Goal: Register for event/course

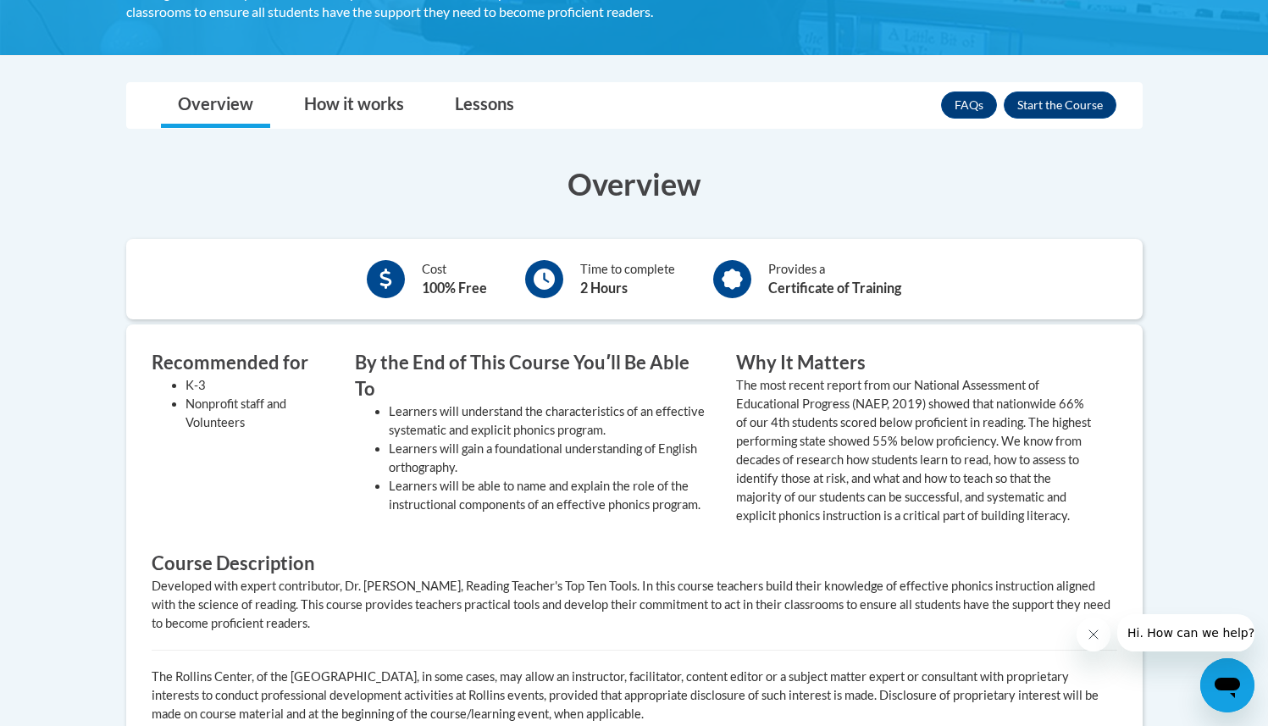
scroll to position [419, 0]
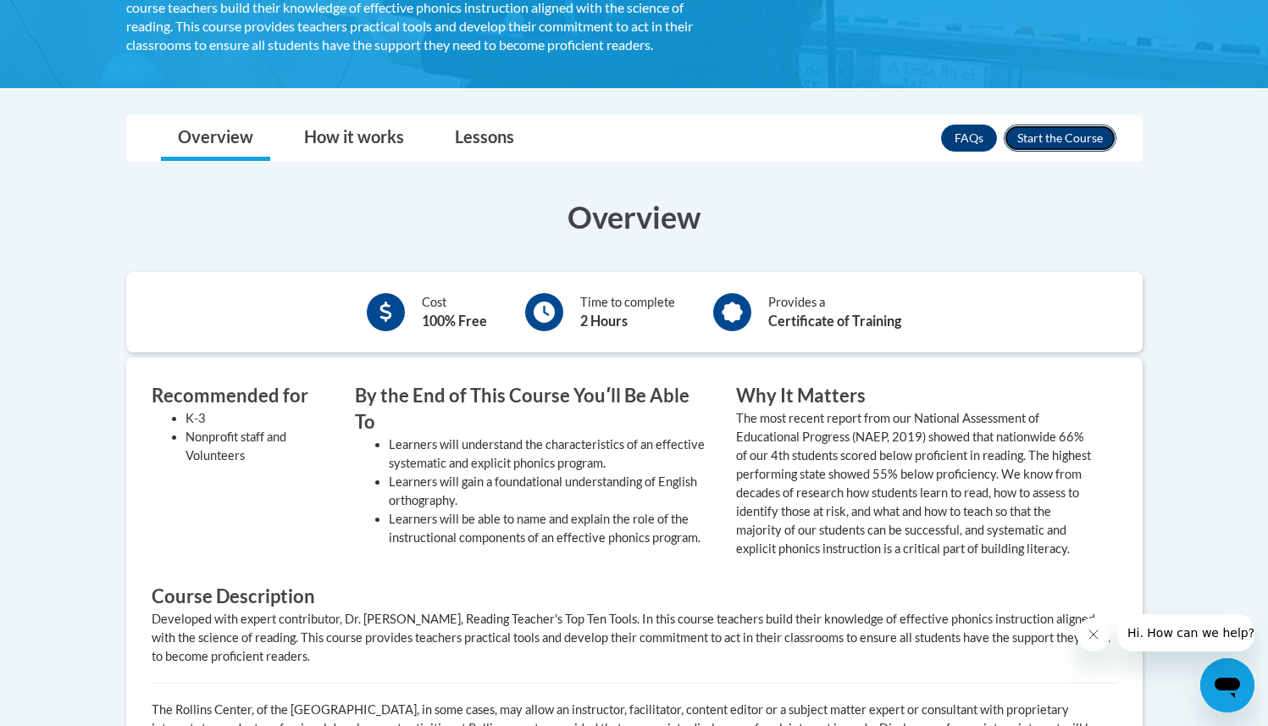
click at [1049, 140] on button "Enroll" at bounding box center [1060, 137] width 113 height 27
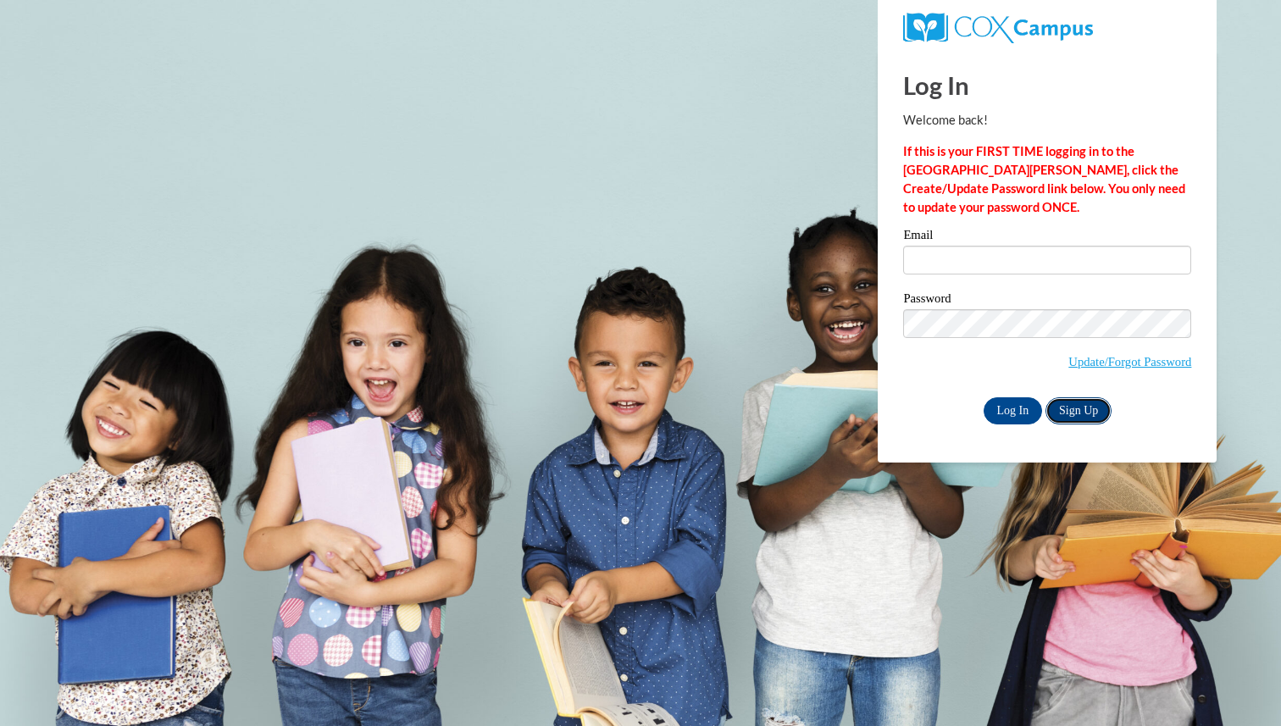
click at [1062, 412] on link "Sign Up" at bounding box center [1078, 410] width 66 height 27
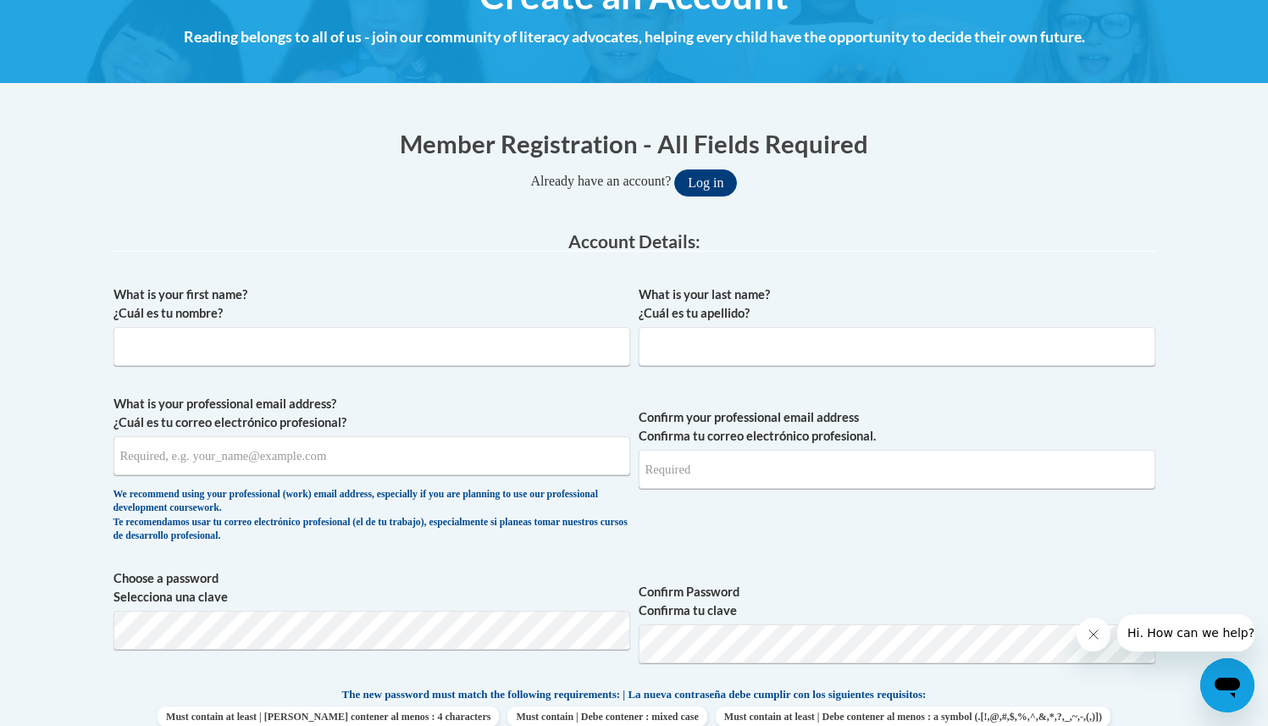
scroll to position [329, 0]
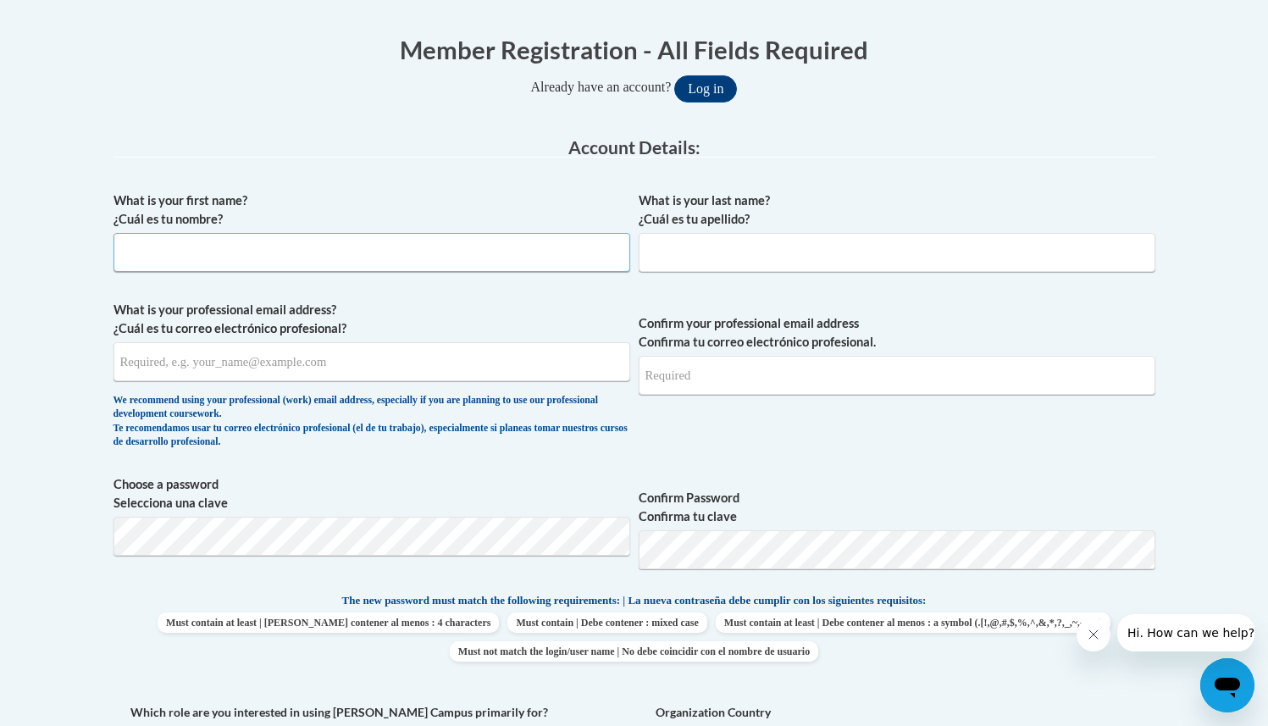
click at [360, 252] on input "What is your first name? ¿Cuál es tu nombre?" at bounding box center [371, 252] width 517 height 39
type input "Daphne"
type input "Luciano"
type input "dluciano18@gwu.edu"
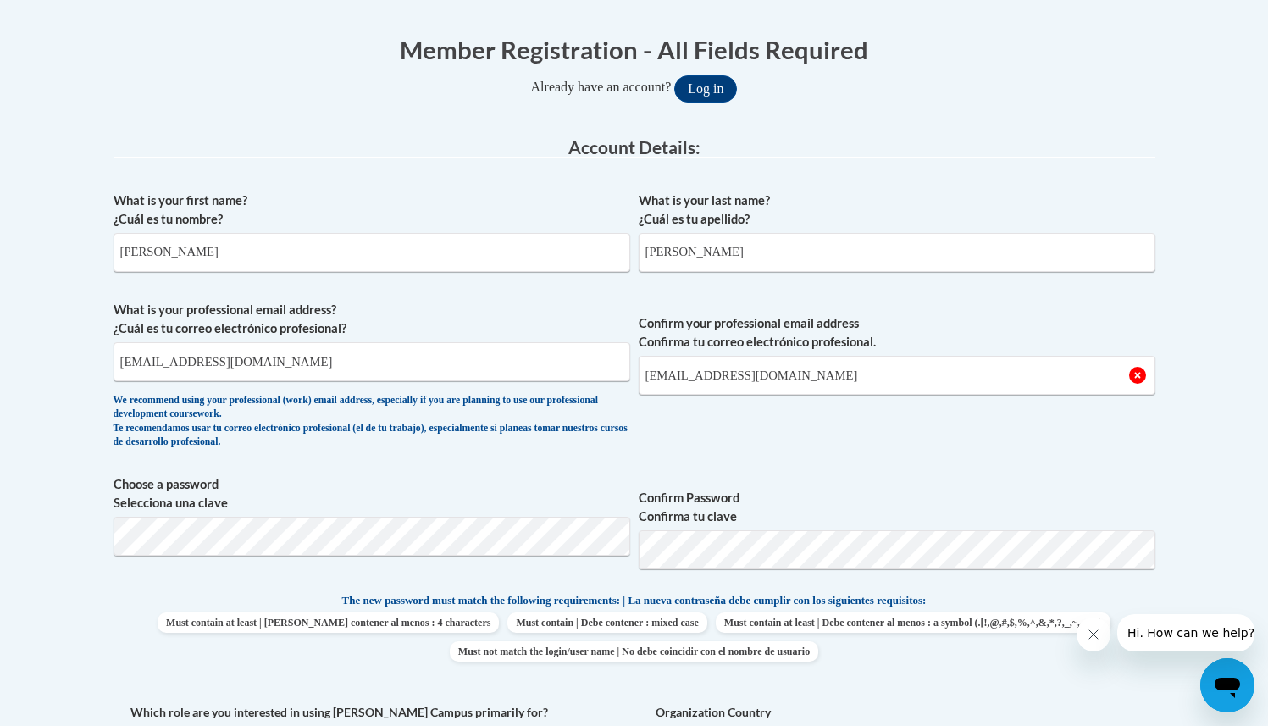
click at [418, 305] on label "What is your professional email address? ¿Cuál es tu correo electrónico profesi…" at bounding box center [371, 319] width 517 height 37
click at [418, 342] on input "dluciano18@gwu.edu" at bounding box center [371, 361] width 517 height 39
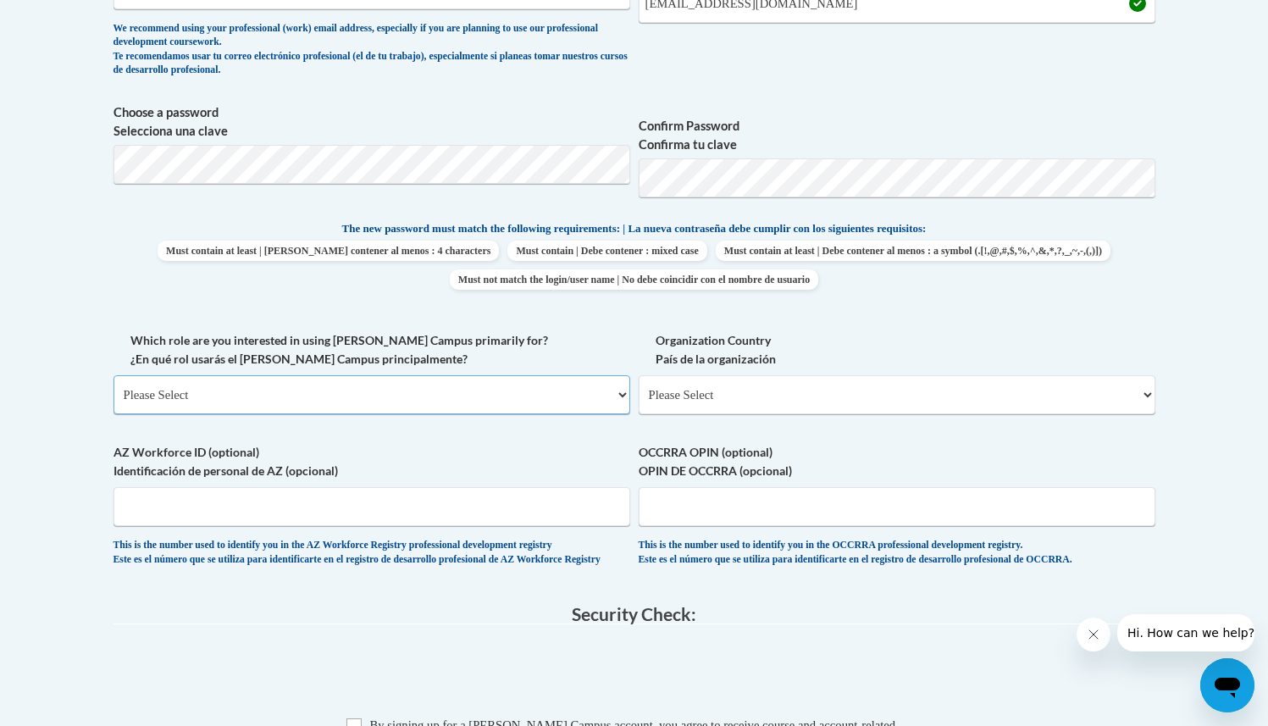
scroll to position [724, 0]
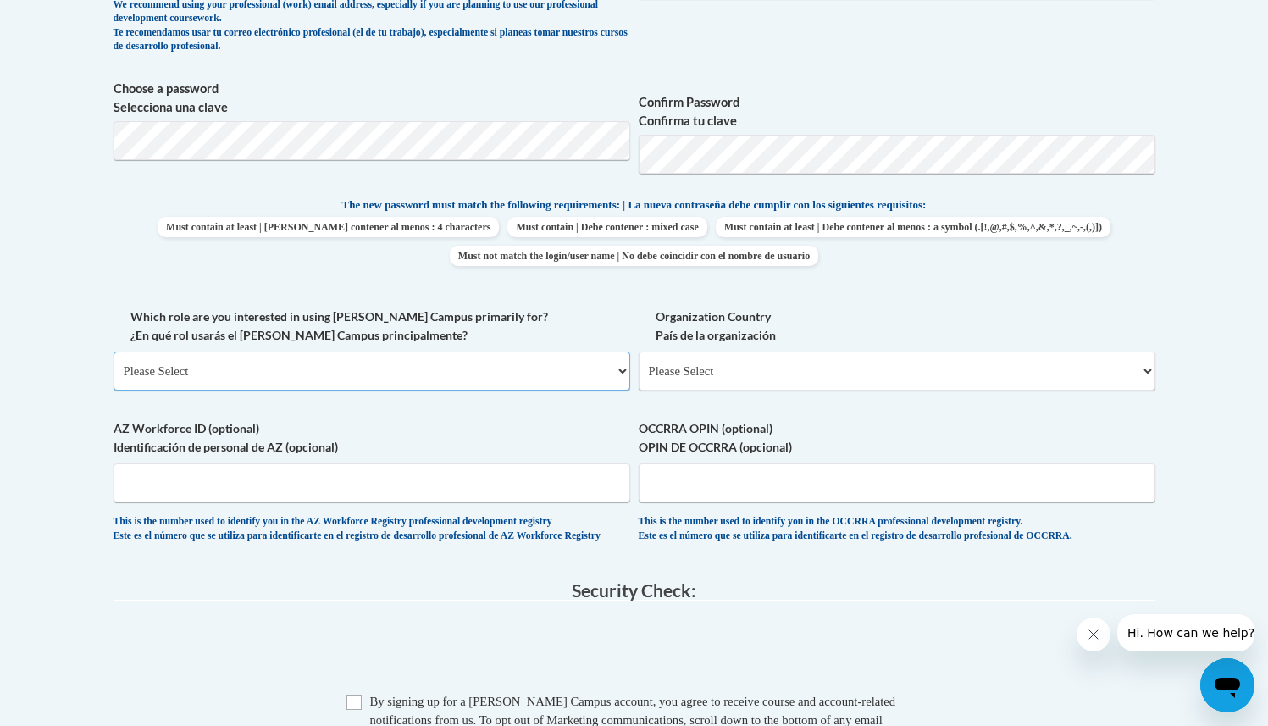
click at [328, 368] on select "Please Select College/University | Colegio/Universidad Community/Nonprofit Part…" at bounding box center [371, 370] width 517 height 39
select select "5a18ea06-2b54-4451-96f2-d152daf9eac5"
click at [113, 351] on select "Please Select College/University | Colegio/Universidad Community/Nonprofit Part…" at bounding box center [371, 370] width 517 height 39
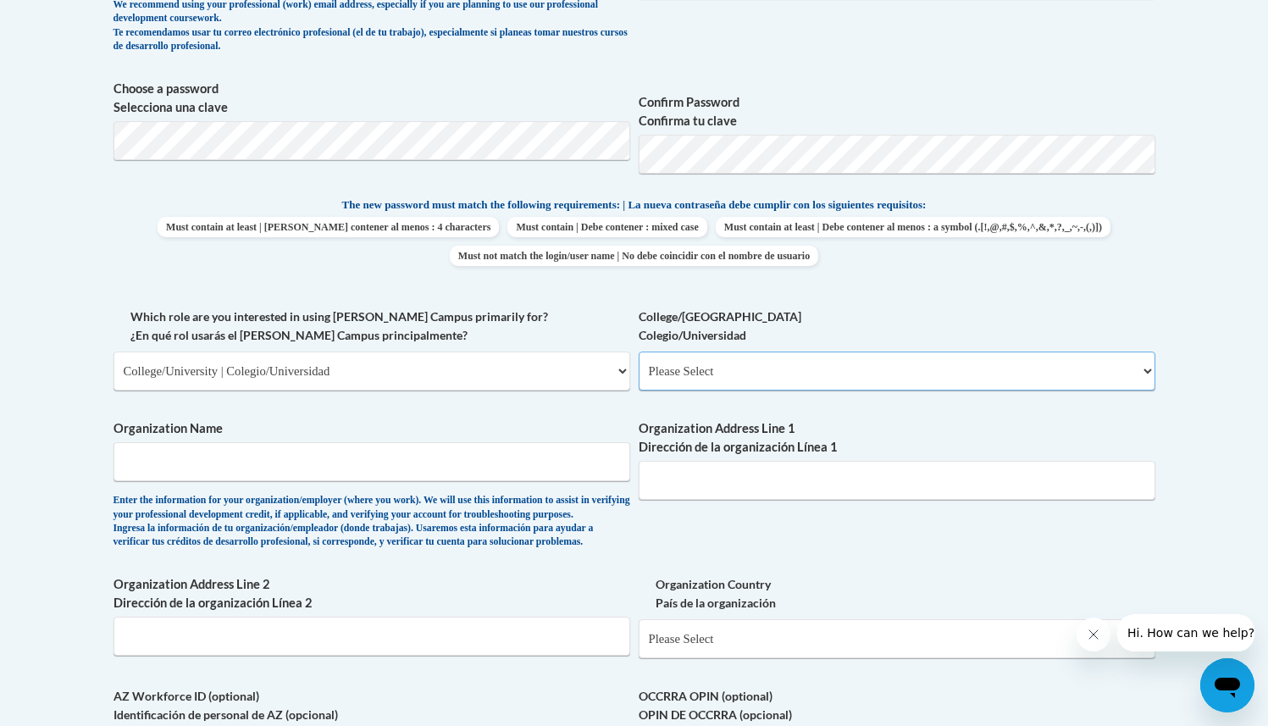
click at [662, 373] on select "Please Select College/University Staff | Empleado universitario College/Univers…" at bounding box center [897, 370] width 517 height 39
select select "c8743970-7742-49d2-af9e-5c4138019e9a"
click at [639, 351] on select "Please Select College/University Staff | Empleado universitario College/Univers…" at bounding box center [897, 370] width 517 height 39
click at [553, 443] on input "Organization Name" at bounding box center [371, 461] width 517 height 39
type input "Teach for America"
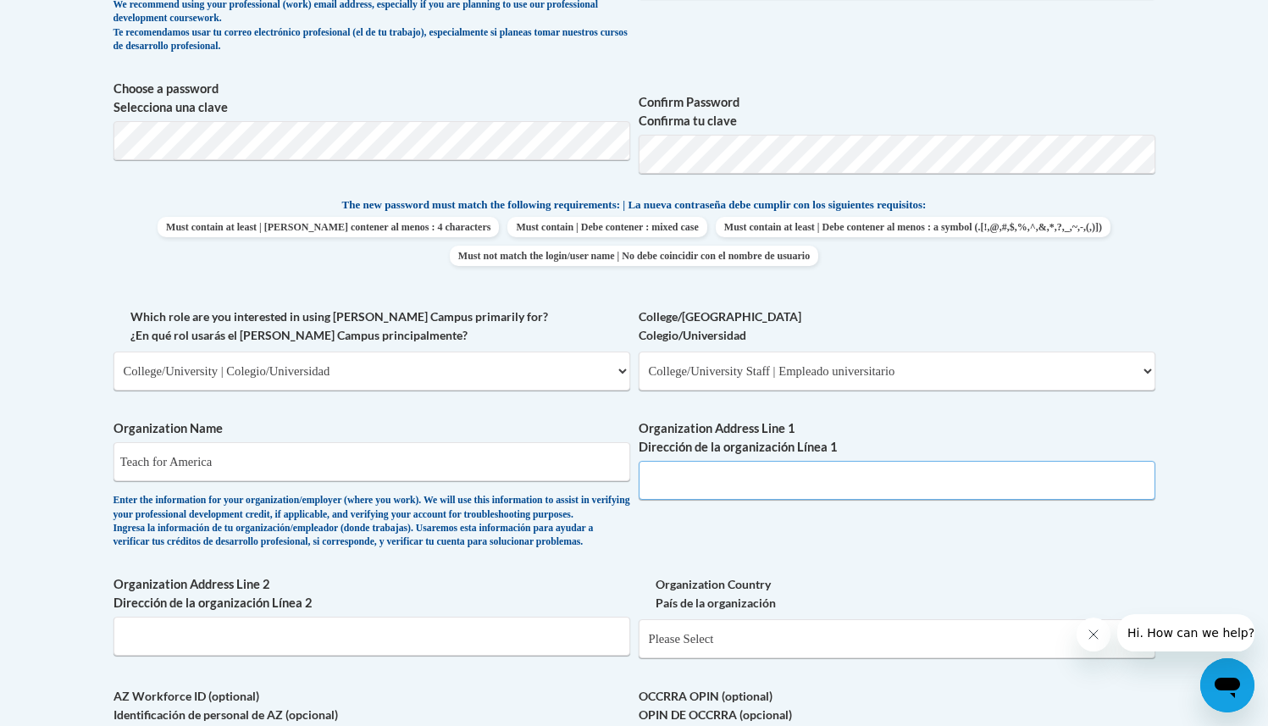
click at [819, 476] on input "Organization Address Line 1 Dirección de la organización Línea 1" at bounding box center [897, 480] width 517 height 39
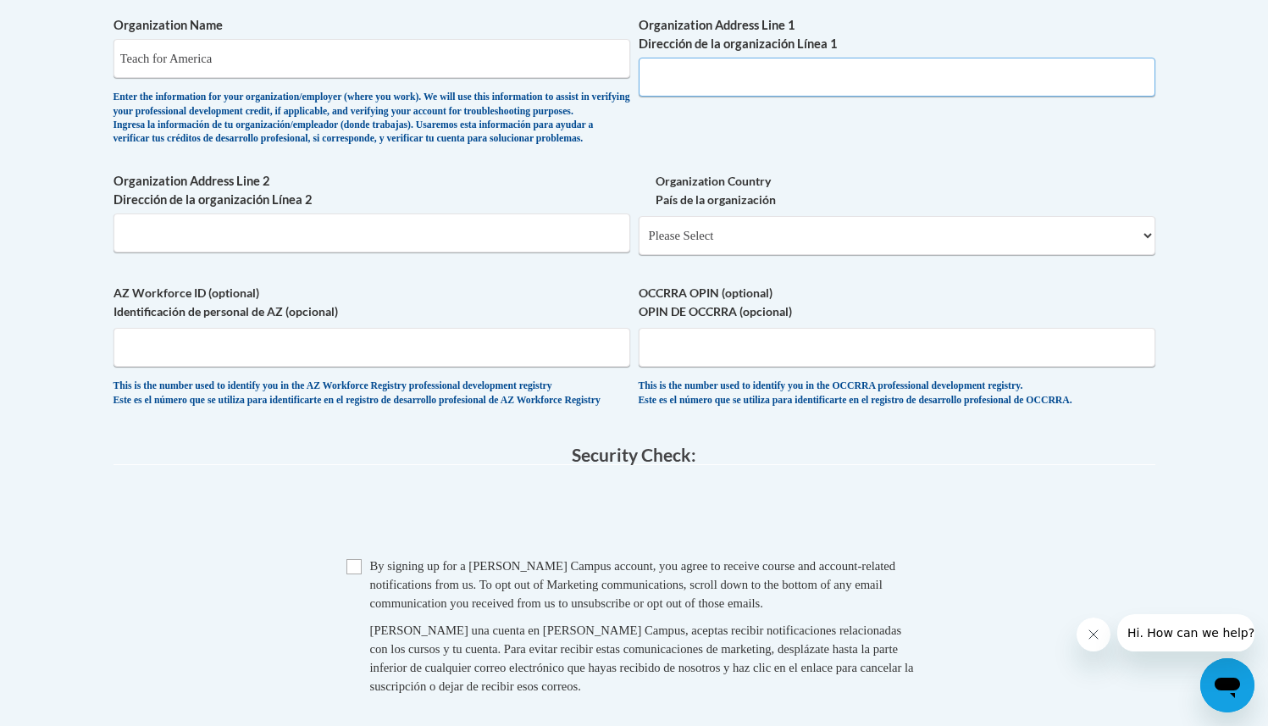
scroll to position [1135, 0]
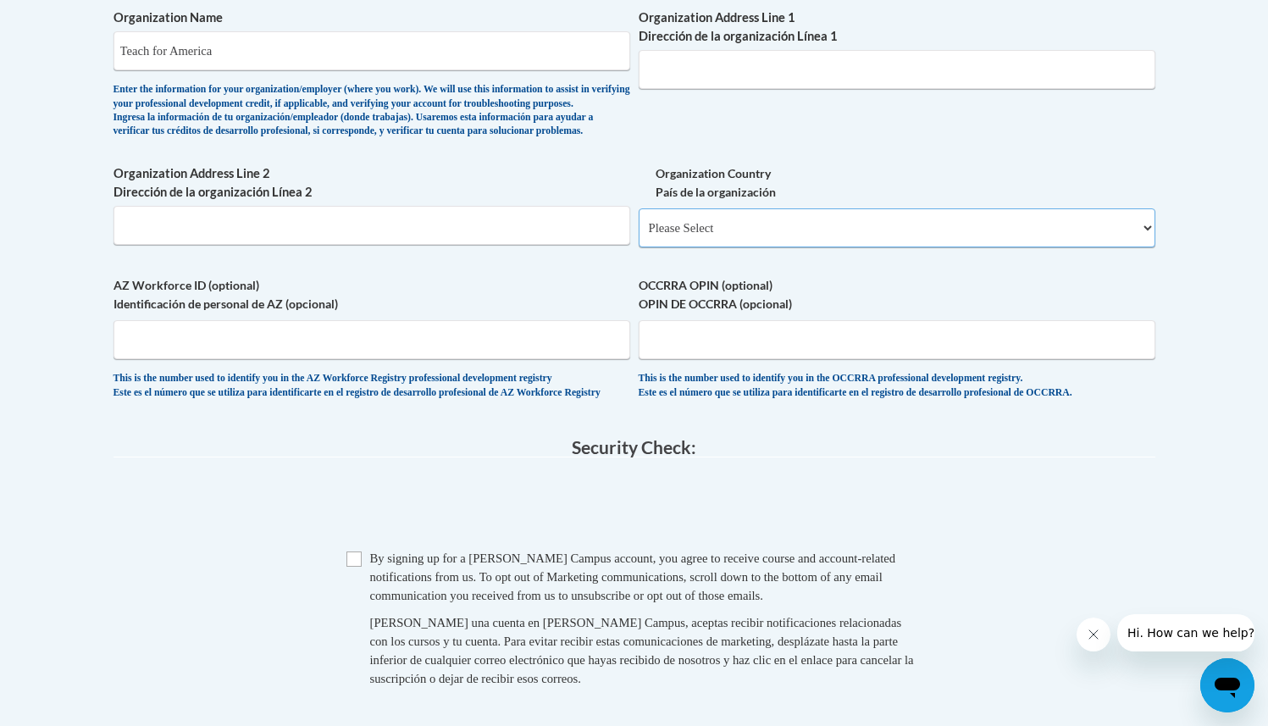
click at [729, 247] on select "Please Select United States | Estados Unidos Outside of the United States | Fue…" at bounding box center [897, 227] width 517 height 39
select select "ad49bcad-a171-4b2e-b99c-48b446064914"
click at [639, 235] on select "Please Select United States | Estados Unidos Outside of the United States | Fue…" at bounding box center [897, 227] width 517 height 39
select select
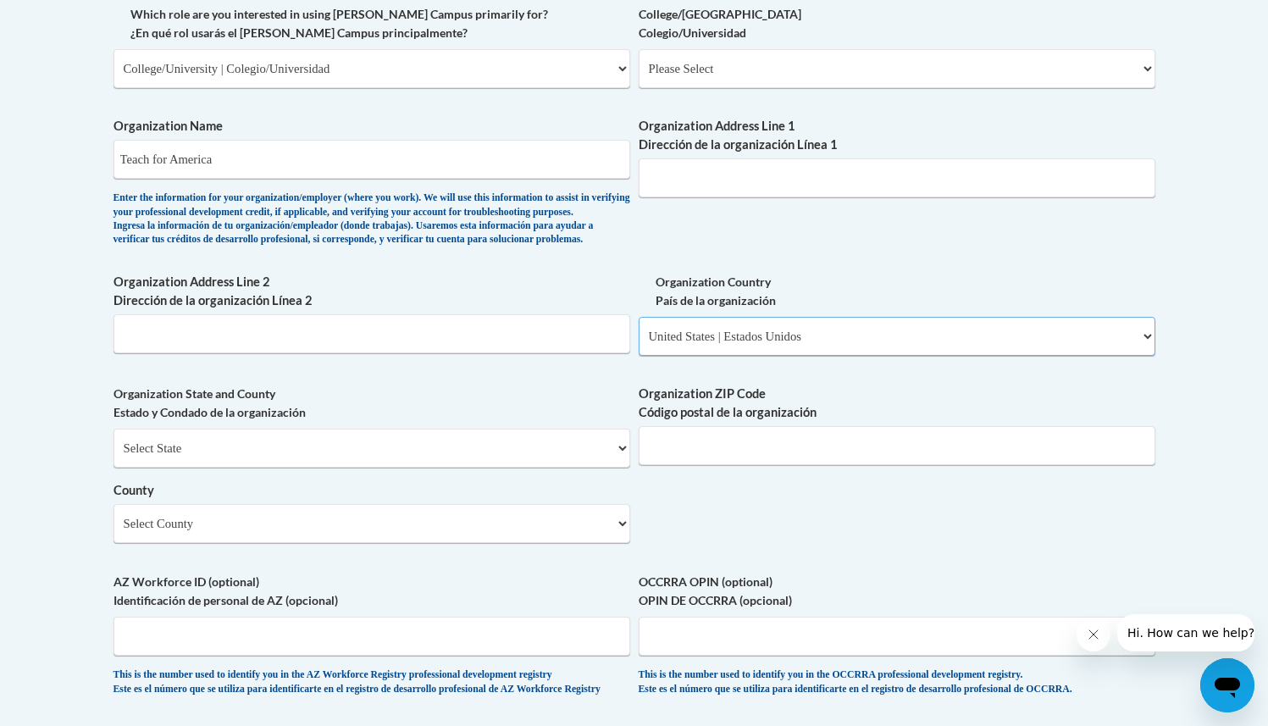
scroll to position [1028, 0]
click at [417, 466] on select "Select State Alabama Alaska Arizona Arkansas California Colorado Connecticut De…" at bounding box center [371, 446] width 517 height 39
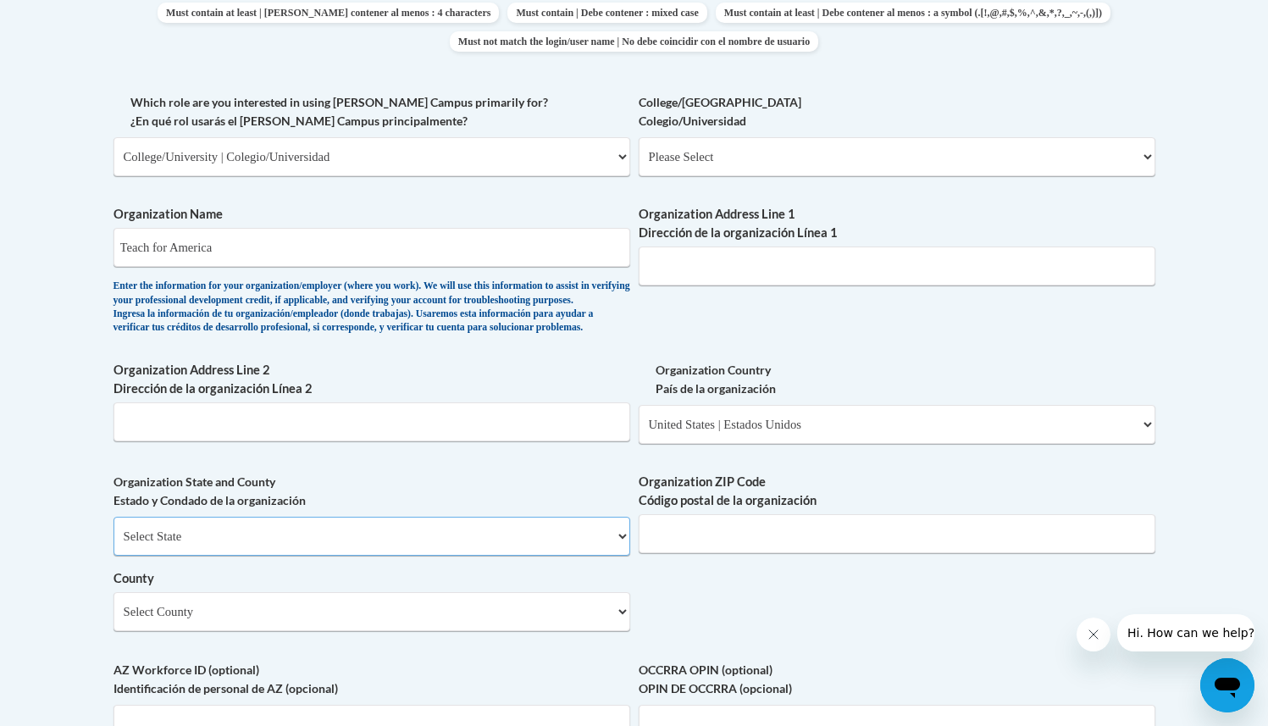
scroll to position [927, 0]
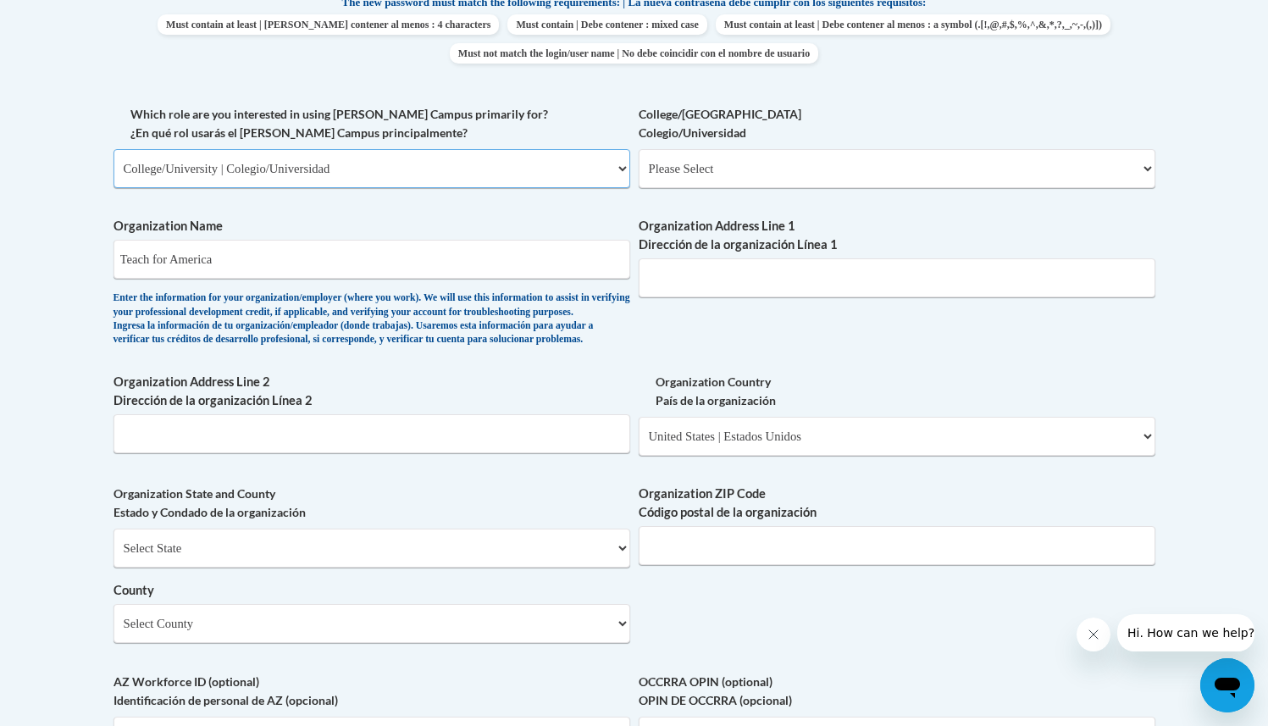
click at [474, 172] on select "Please Select College/University | Colegio/Universidad Community/Nonprofit Part…" at bounding box center [371, 168] width 517 height 39
select select "49058d88-fc43-4af8-93ac-fa8ced758464"
click at [113, 149] on select "Please Select College/University | Colegio/Universidad Community/Nonprofit Part…" at bounding box center [371, 168] width 517 height 39
click at [750, 162] on select "Please Select Advocate | Defensor(a) Business/Private Company | Negocio o empre…" at bounding box center [897, 168] width 517 height 39
select select "d0068fd4-34ff-45e9-99e1-70a0b5fa68d7"
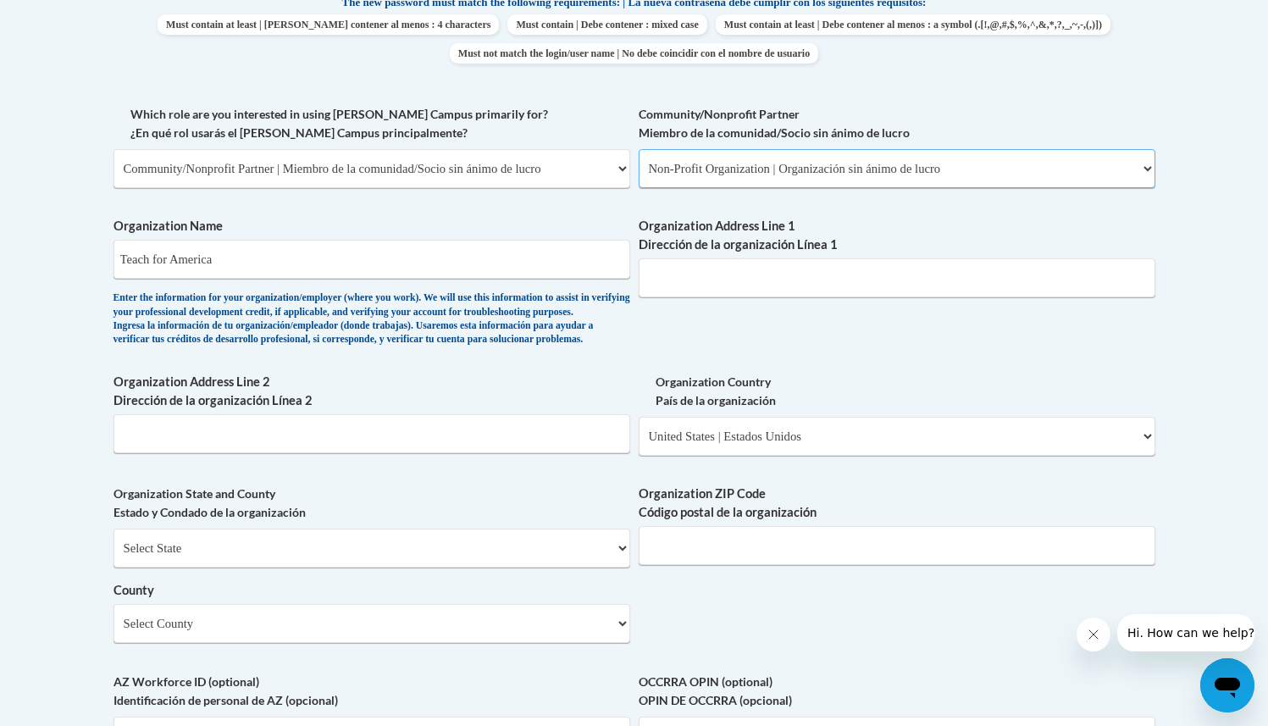
click at [639, 149] on select "Please Select Advocate | Defensor(a) Business/Private Company | Negocio o empre…" at bounding box center [897, 168] width 517 height 39
click at [582, 243] on input "Teach for America" at bounding box center [371, 259] width 517 height 39
click at [692, 276] on input "Organization Address Line 1 Dirección de la organización Línea 1" at bounding box center [897, 277] width 517 height 39
type input "25 Broadway 12th Floor"
click at [349, 567] on select "Select State Alabama Alaska Arizona Arkansas California Colorado Connecticut De…" at bounding box center [371, 547] width 517 height 39
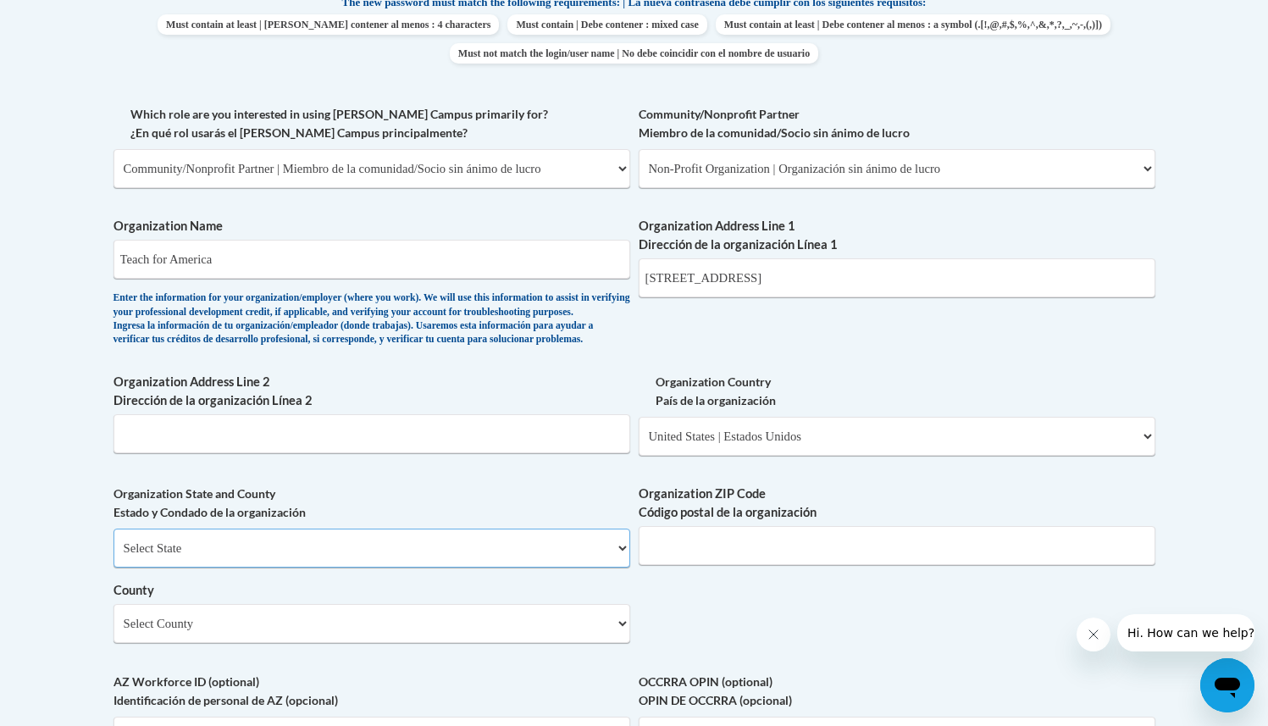
select select "New York"
click at [113, 556] on select "Select State Alabama Alaska Arizona Arkansas California Colorado Connecticut De…" at bounding box center [371, 547] width 517 height 39
click at [712, 564] on input "Organization ZIP Code Código postal de la organización" at bounding box center [897, 545] width 517 height 39
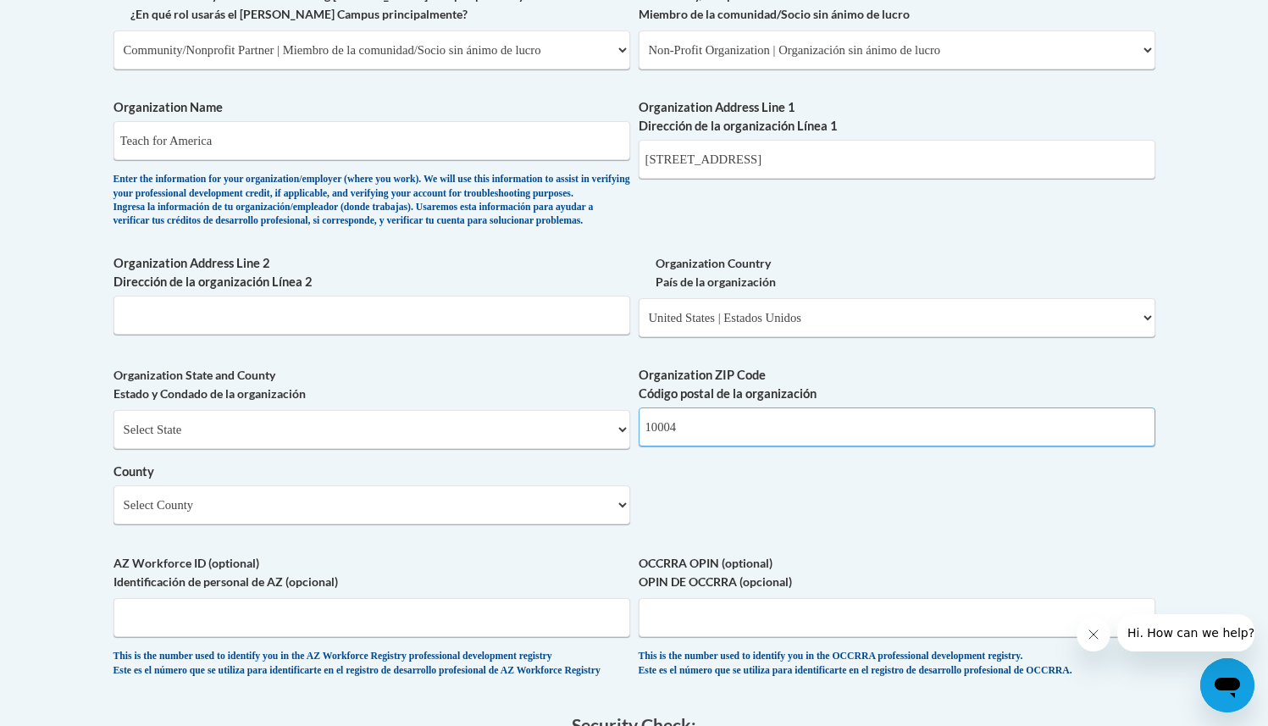
scroll to position [1316, 0]
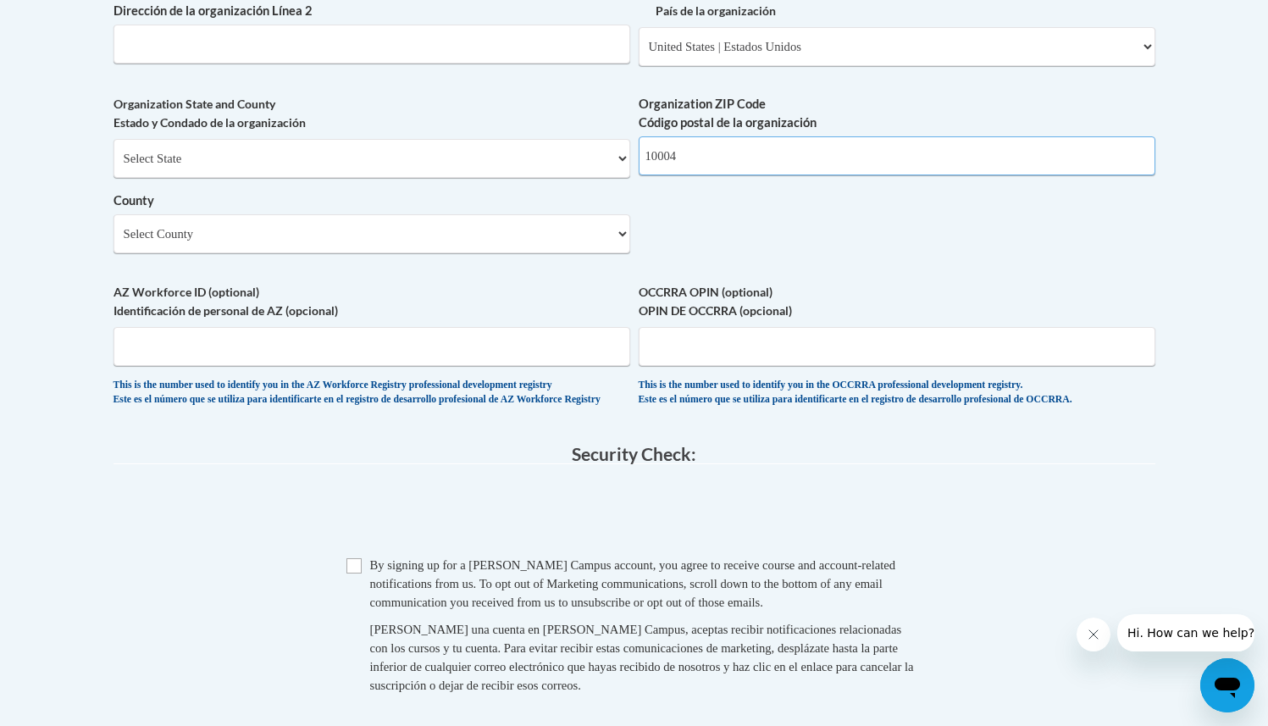
type input "10004"
click at [464, 253] on select "Select County Albany Allegany Bronx Broome Cattaraugus Cayuga Chautauqua Chemun…" at bounding box center [371, 233] width 517 height 39
click at [581, 248] on select "Select County Albany Allegany Bronx Broome Cattaraugus Cayuga Chautauqua Chemun…" at bounding box center [371, 233] width 517 height 39
select select "New York"
click at [113, 242] on select "Select County Albany Allegany Bronx Broome Cattaraugus Cayuga Chautauqua Chemun…" at bounding box center [371, 233] width 517 height 39
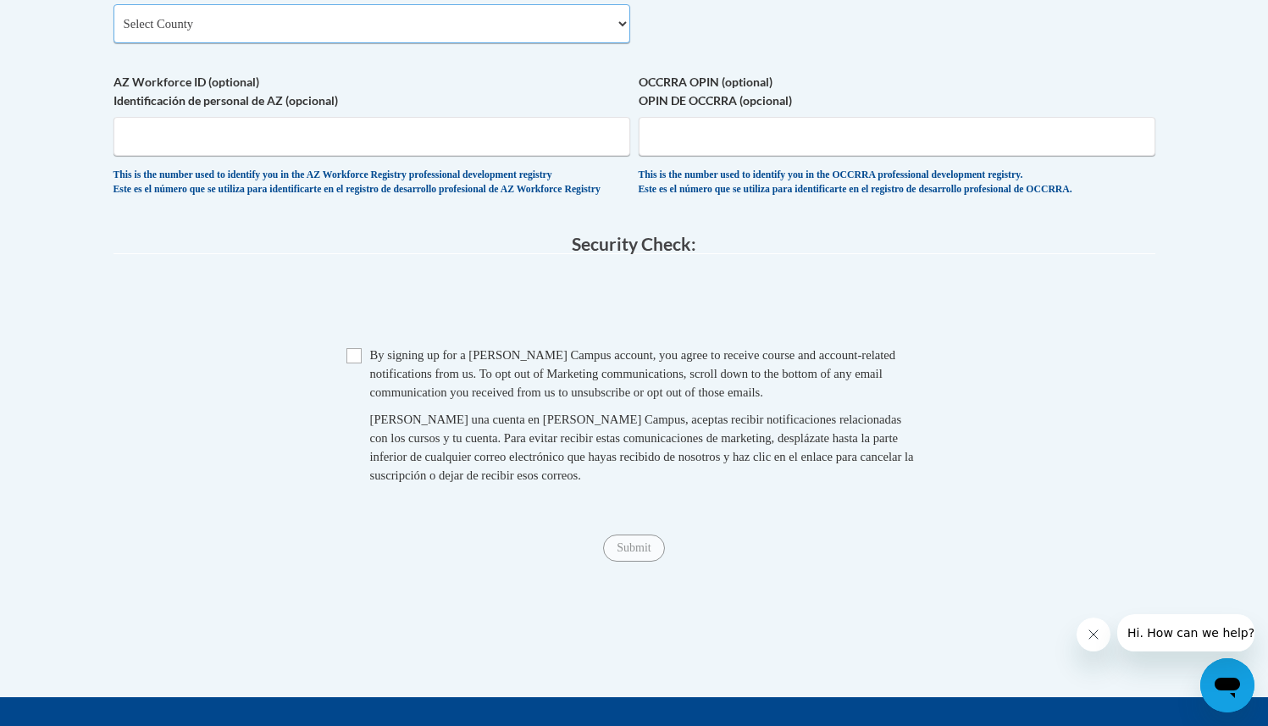
scroll to position [1550, 0]
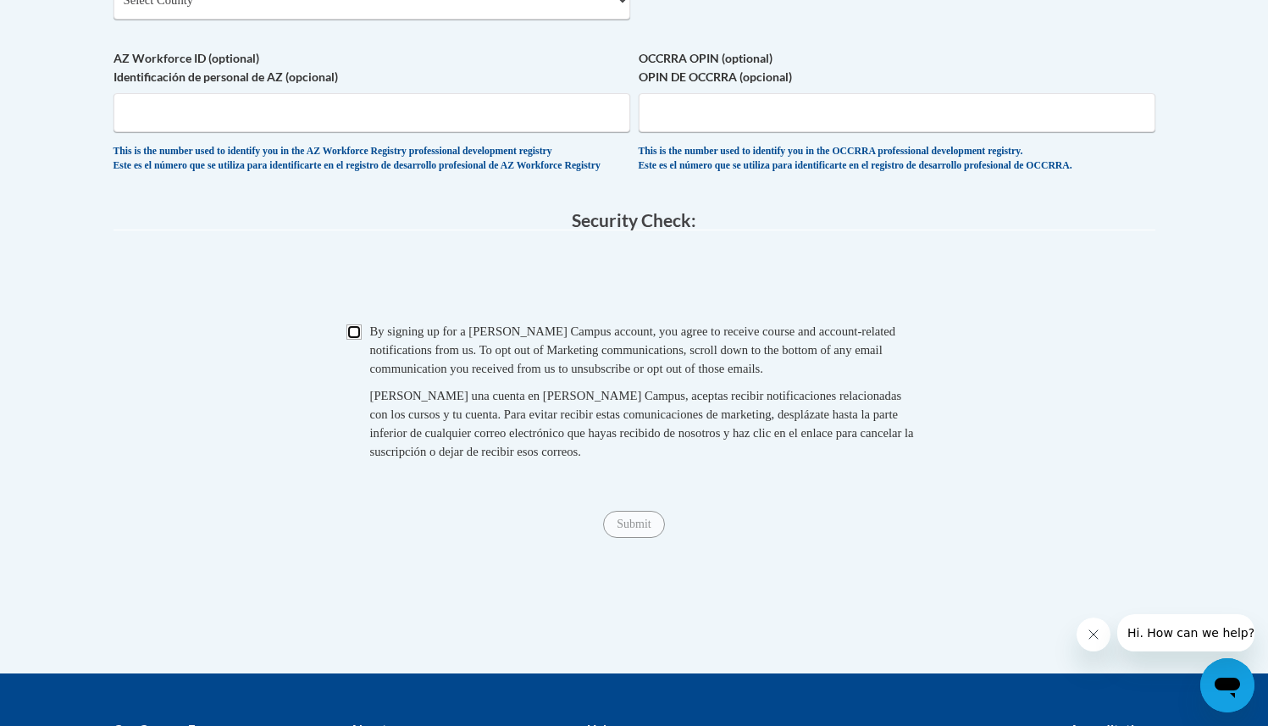
click at [360, 340] on input "Checkbox" at bounding box center [353, 331] width 15 height 15
checkbox input "true"
click at [649, 538] on input "Submit" at bounding box center [633, 524] width 61 height 27
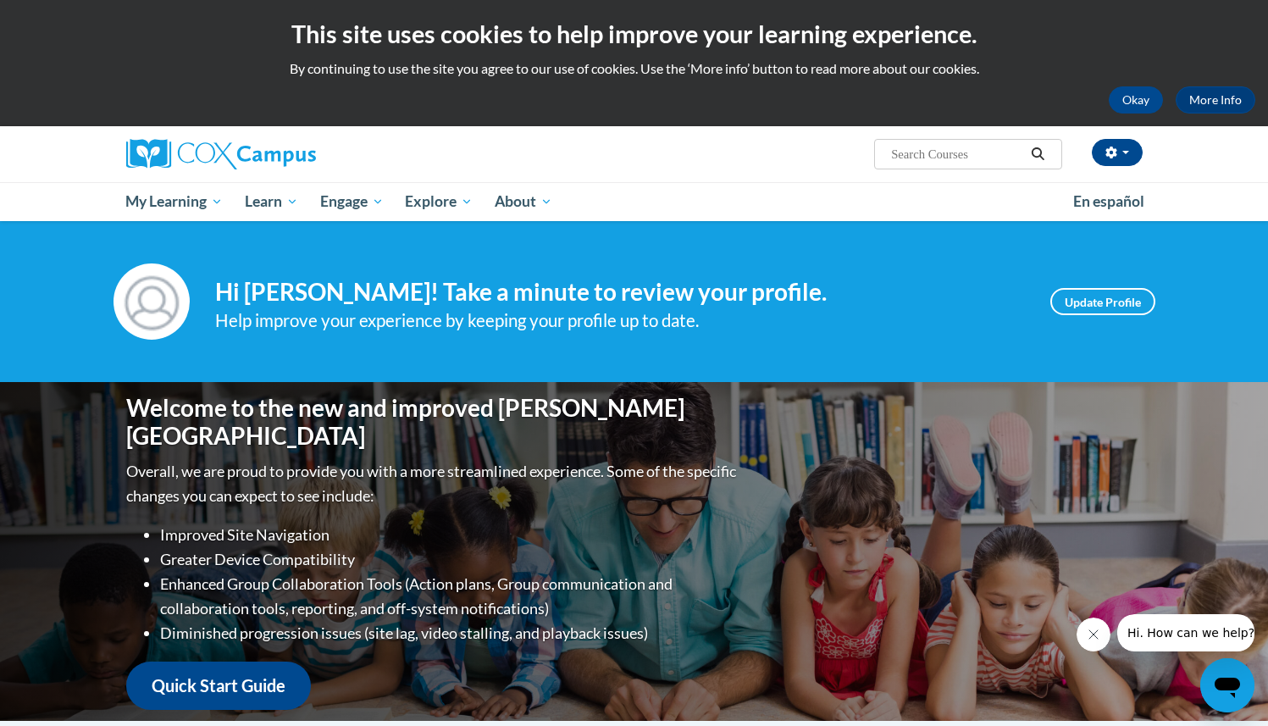
scroll to position [32, 0]
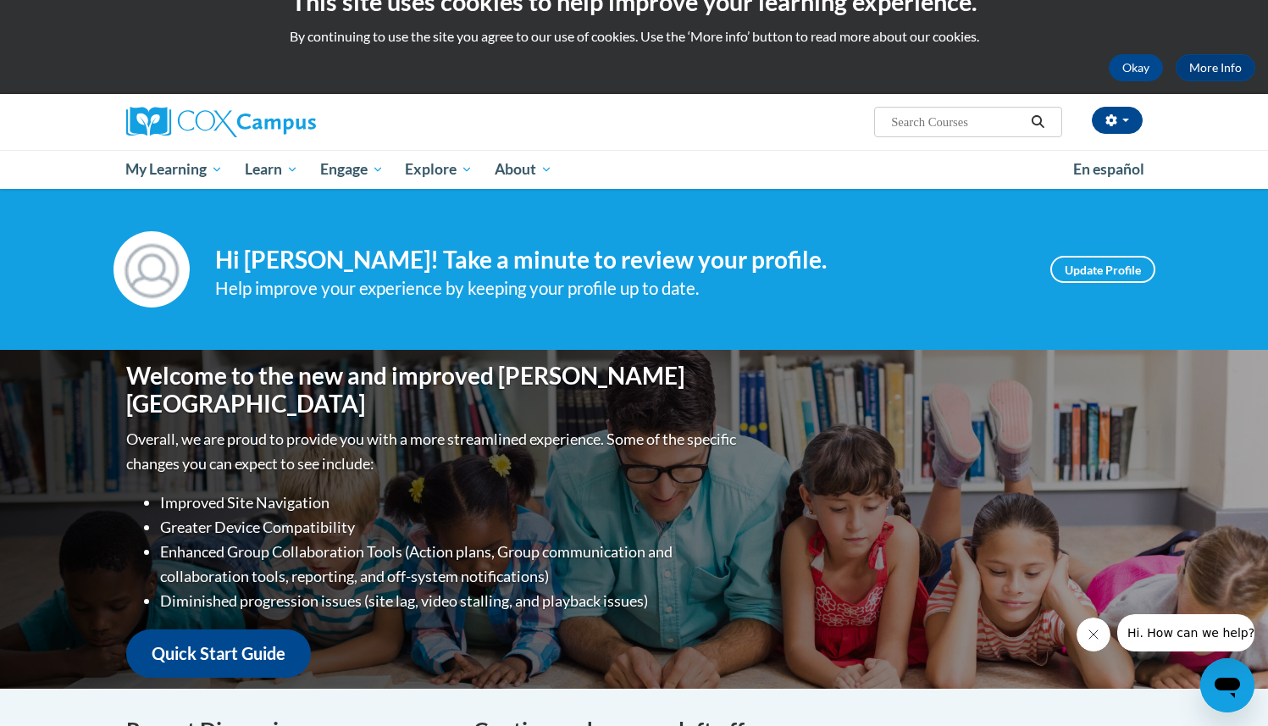
click at [943, 127] on input "Search..." at bounding box center [957, 122] width 136 height 20
paste input "Systematic and Explicit Phonics Instruction"
type input "Systematic and Explicit Phonics Instruction"
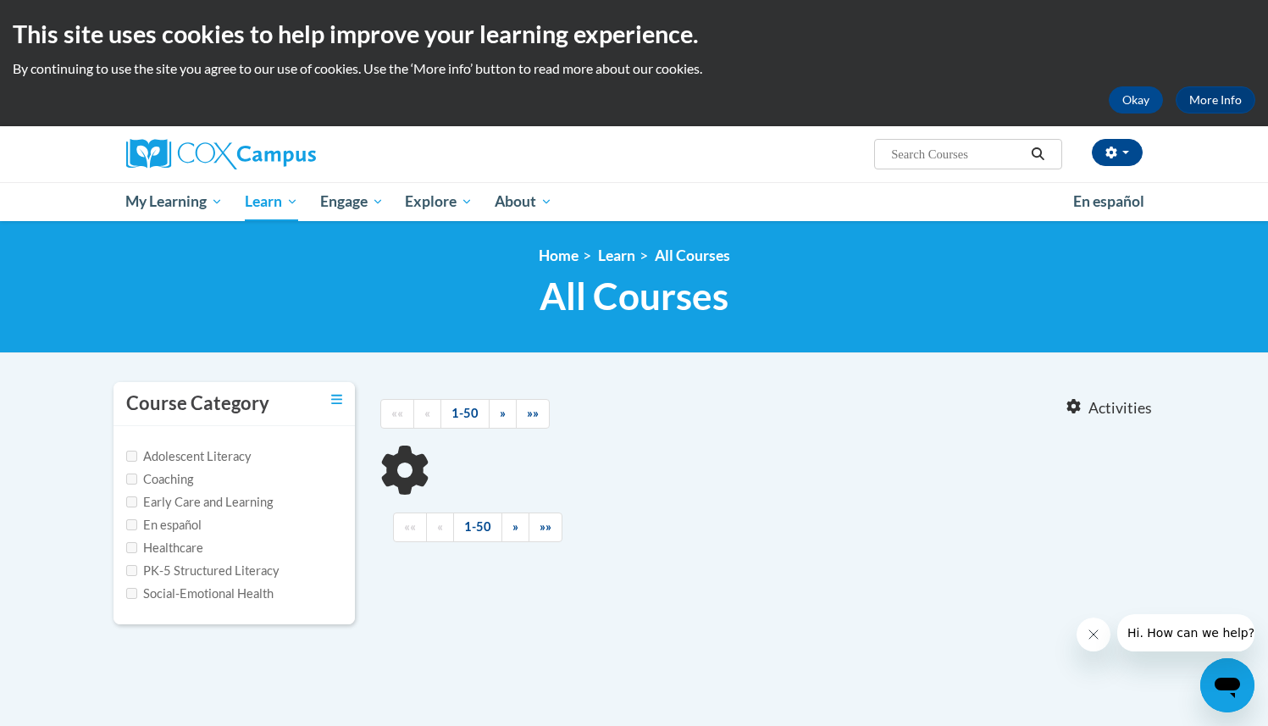
type input "Systematic and Explicit Phonics Instruction"
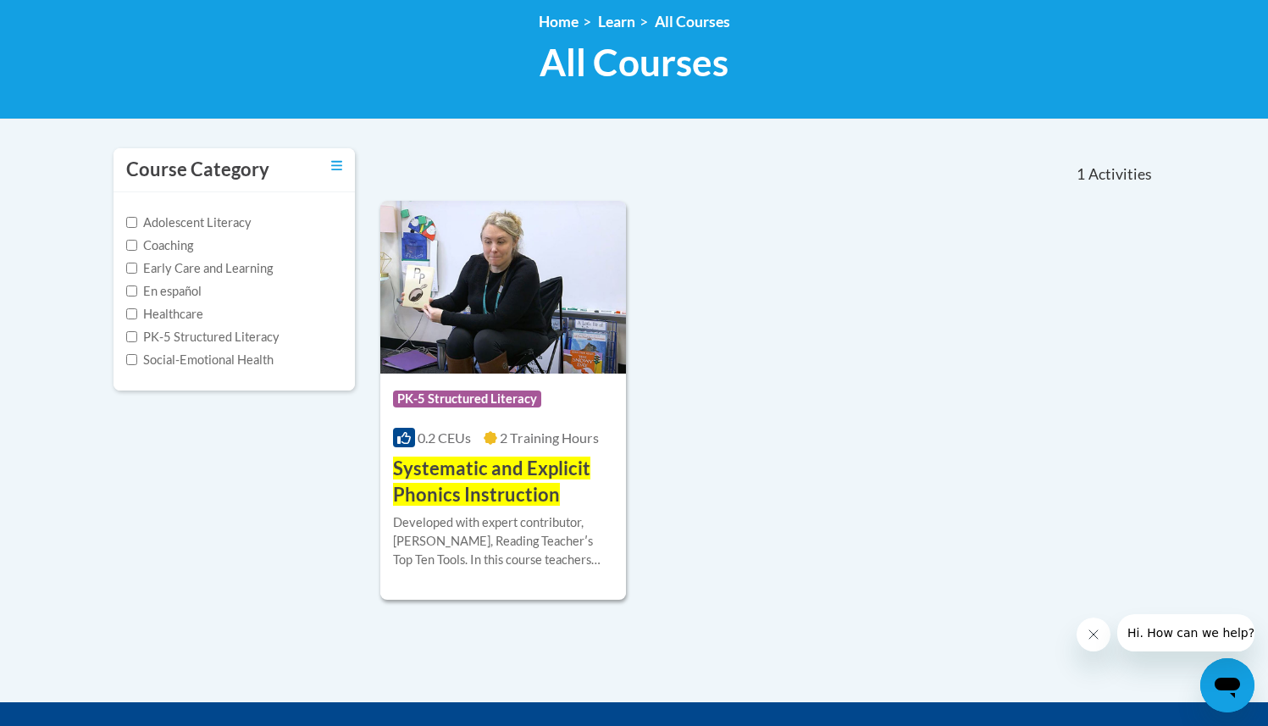
scroll to position [287, 0]
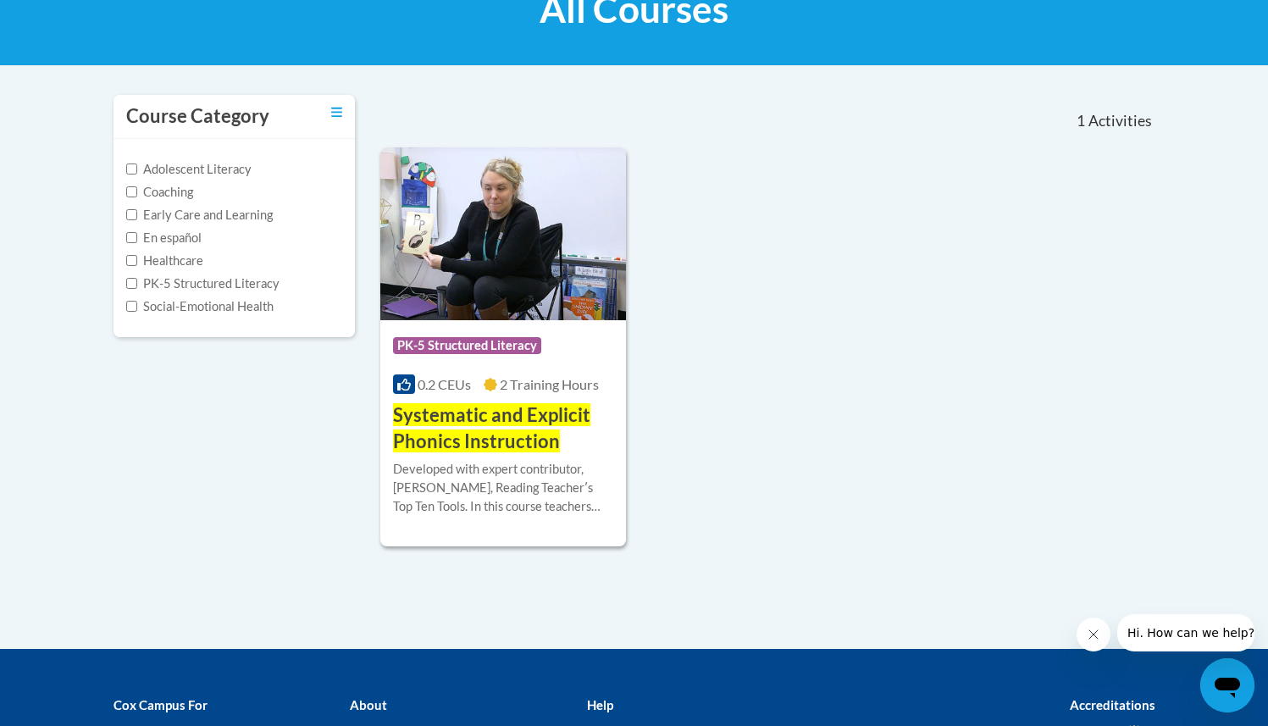
click at [512, 423] on span "Systematic and Explicit Phonics Instruction" at bounding box center [491, 427] width 197 height 49
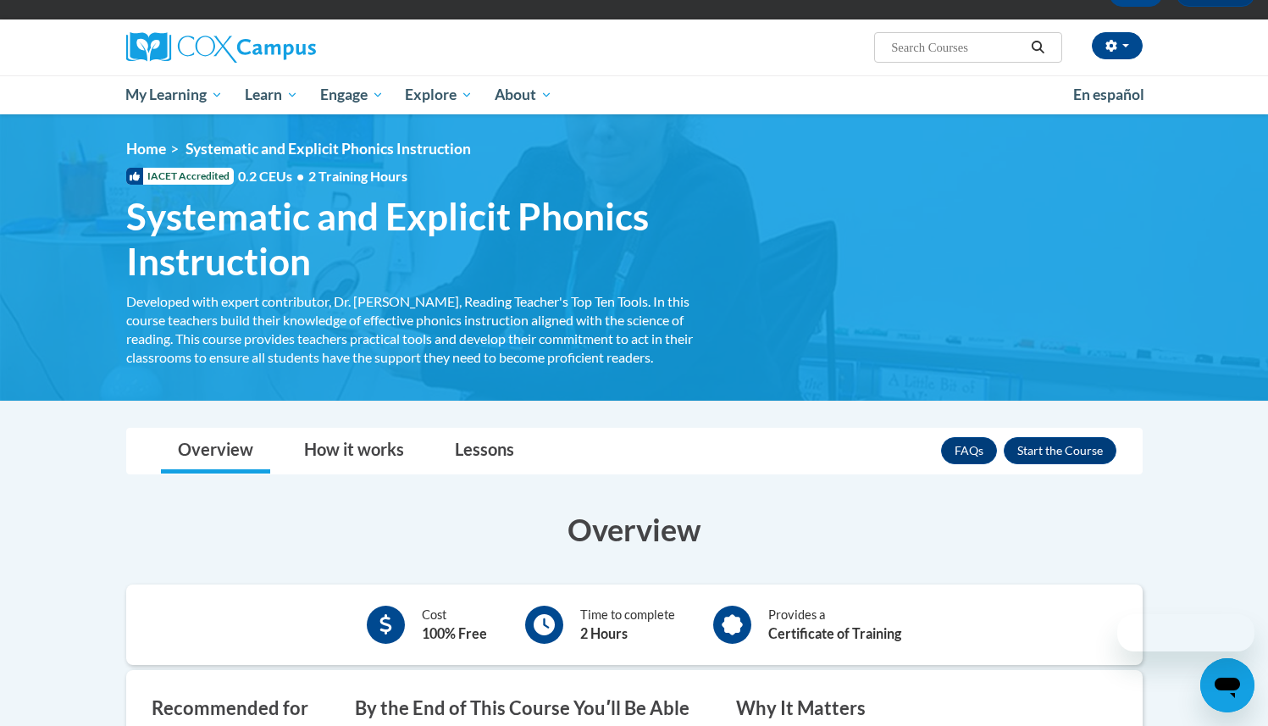
scroll to position [218, 0]
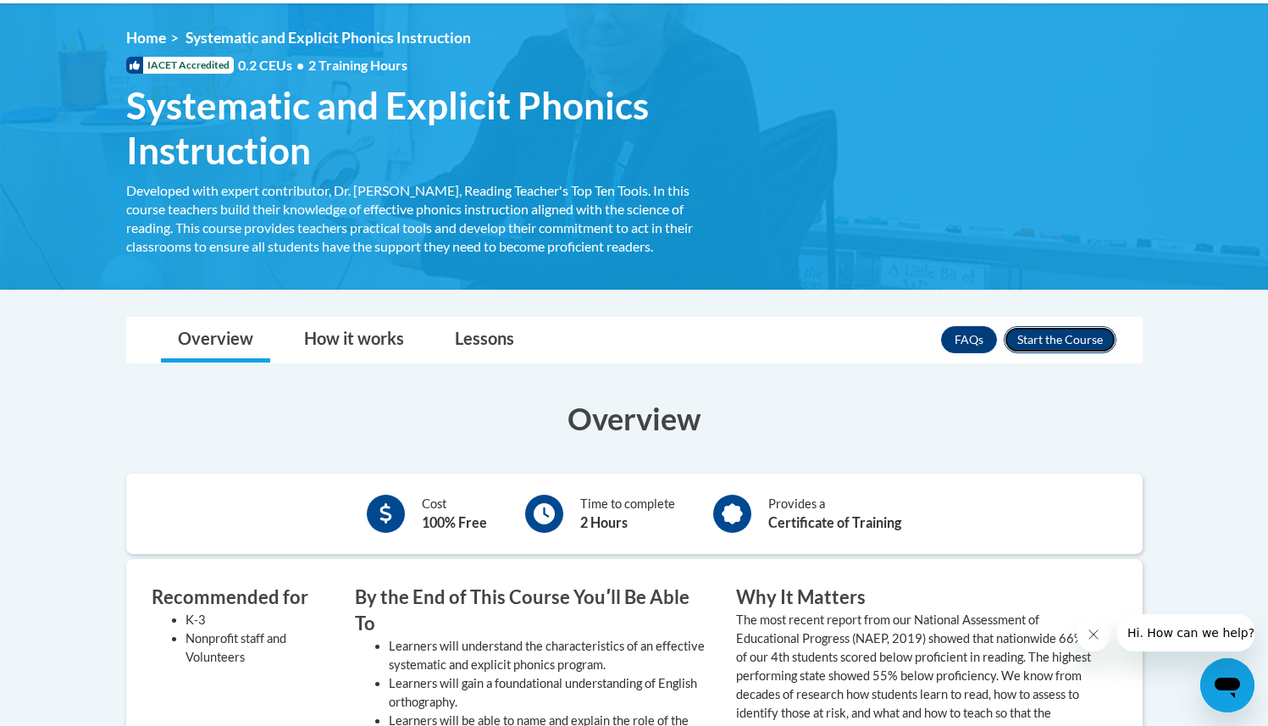
click at [1041, 340] on button "Enroll" at bounding box center [1060, 339] width 113 height 27
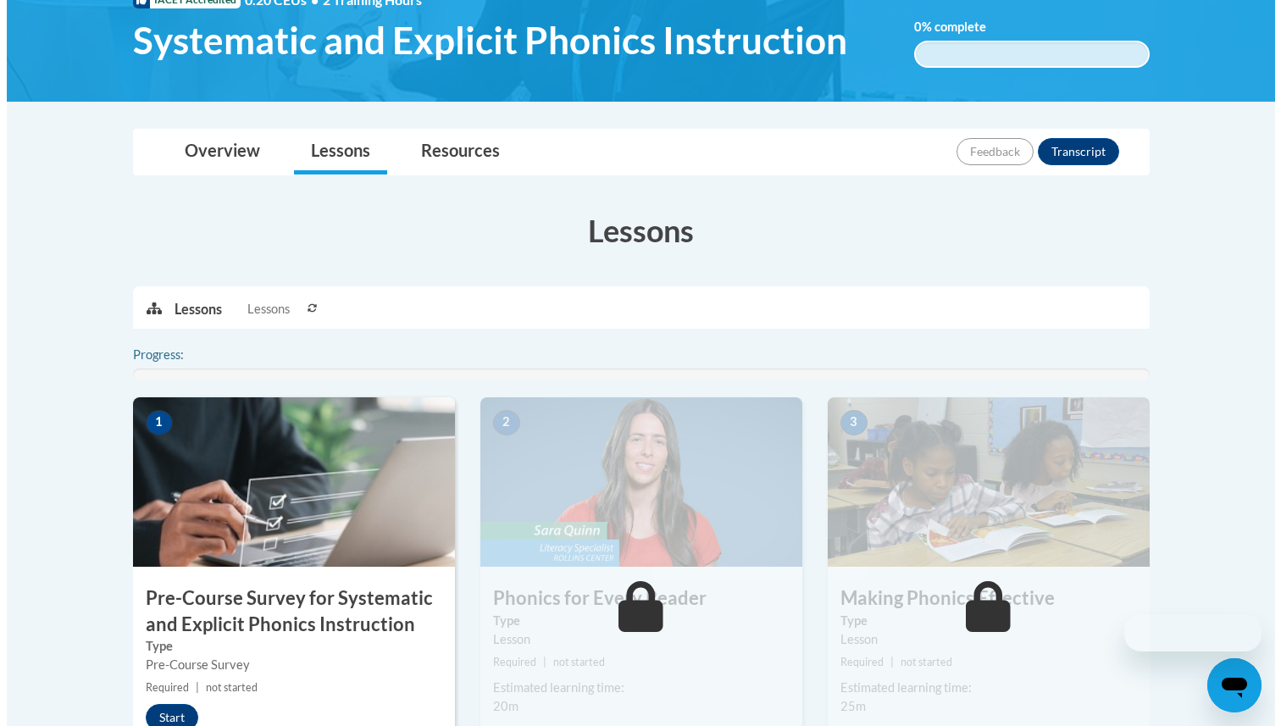
scroll to position [352, 0]
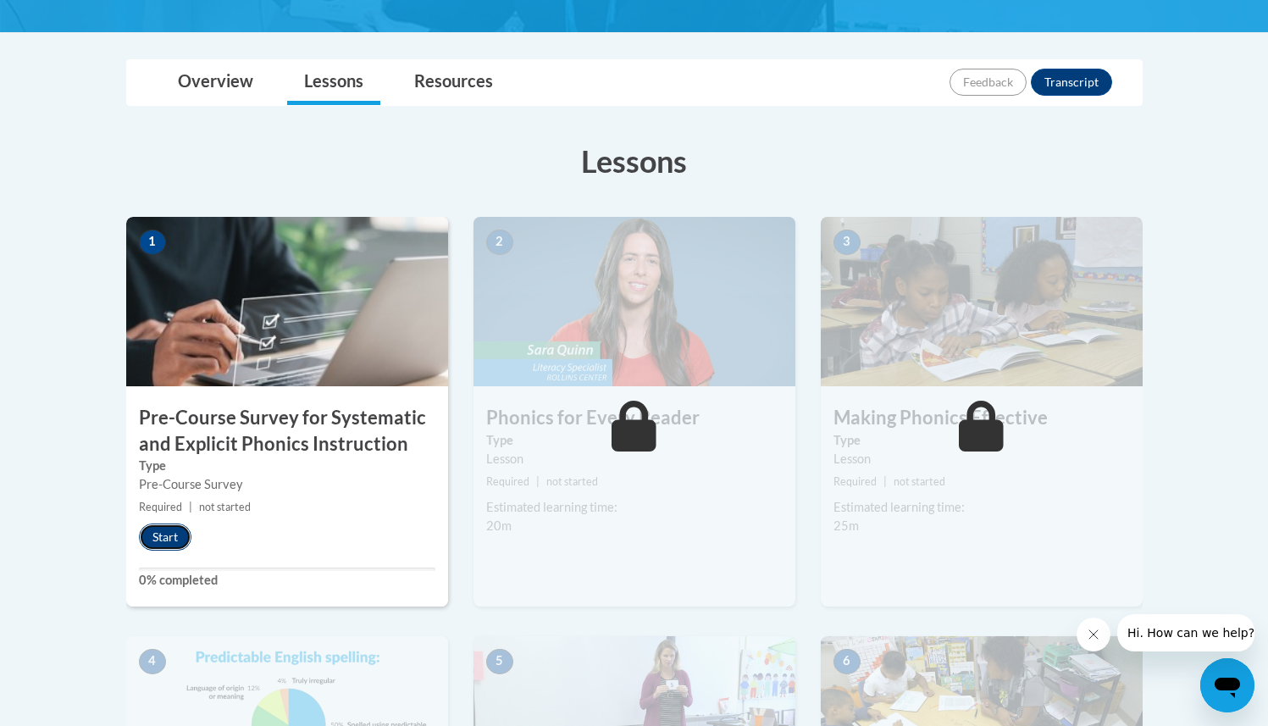
click at [184, 535] on button "Start" at bounding box center [165, 536] width 53 height 27
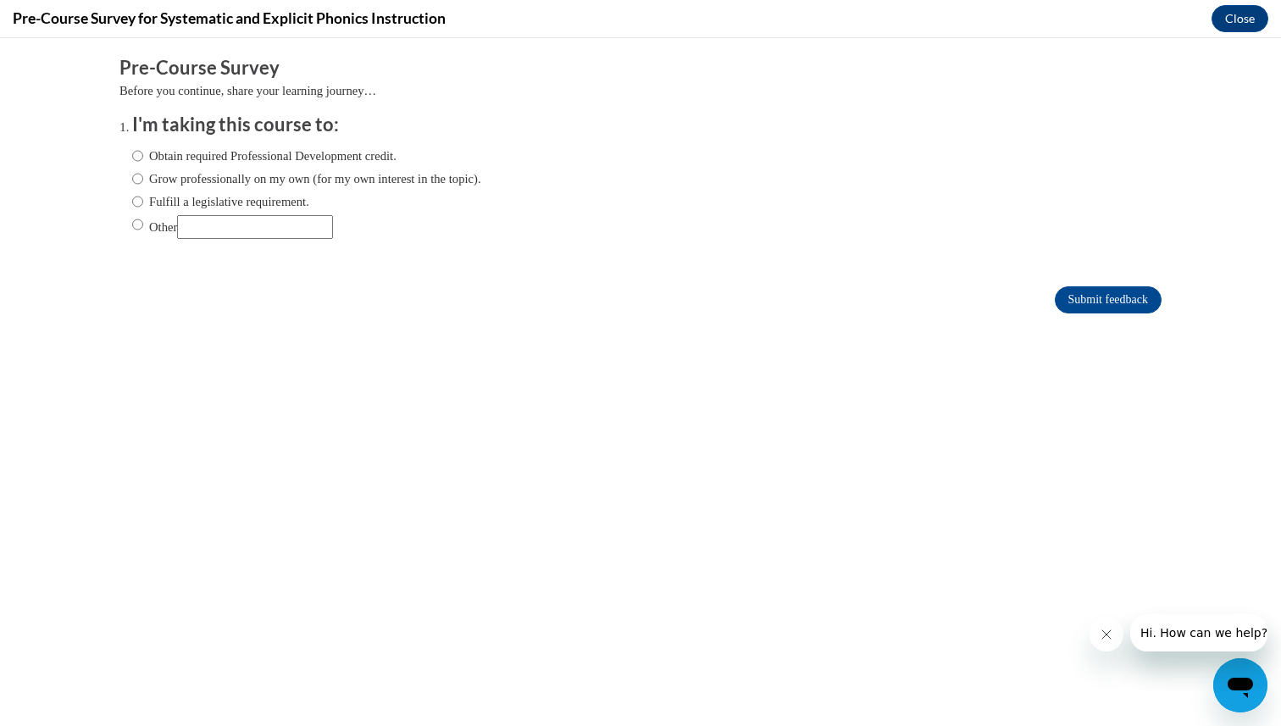
scroll to position [0, 0]
click at [312, 149] on label "Obtain required Professional Development credit." at bounding box center [264, 156] width 264 height 19
click at [143, 149] on input "Obtain required Professional Development credit." at bounding box center [137, 156] width 11 height 19
radio input "true"
click at [1124, 301] on input "Submit feedback" at bounding box center [1107, 299] width 107 height 27
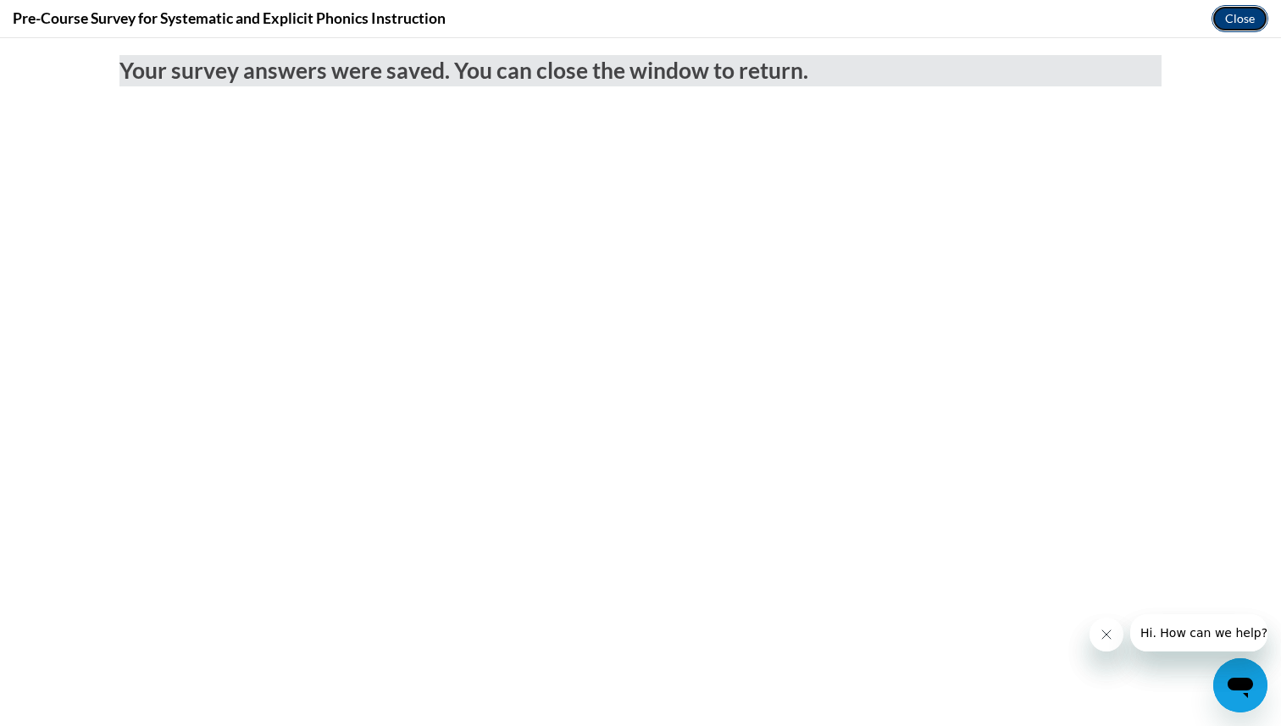
click at [1241, 22] on button "Close" at bounding box center [1239, 18] width 57 height 27
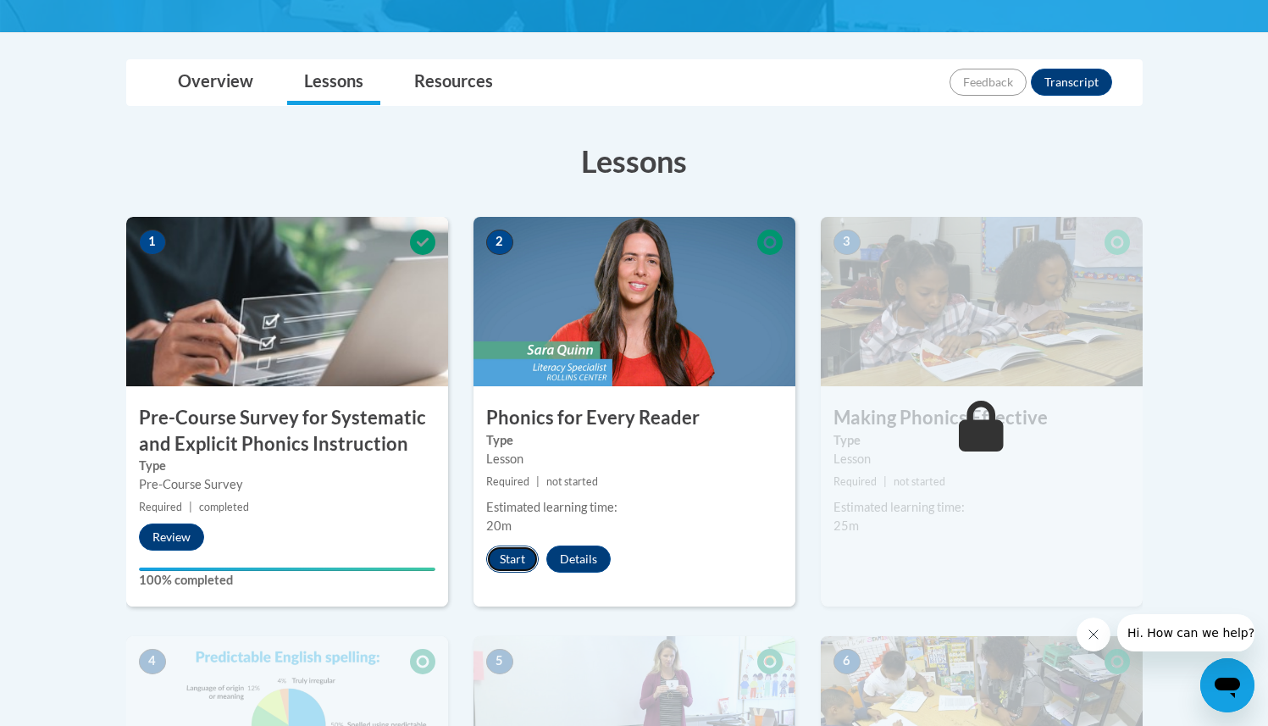
click at [501, 562] on button "Start" at bounding box center [512, 558] width 53 height 27
